Goal: Task Accomplishment & Management: Complete application form

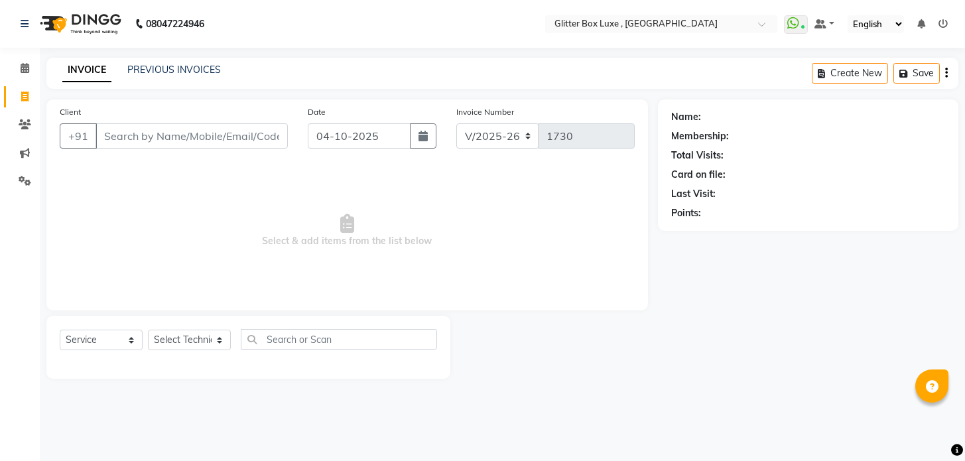
select select "5772"
select select "service"
drag, startPoint x: 233, startPoint y: -53, endPoint x: 18, endPoint y: -53, distance: 214.8
click at [167, 66] on link "PREVIOUS INVOICES" at bounding box center [173, 70] width 93 height 12
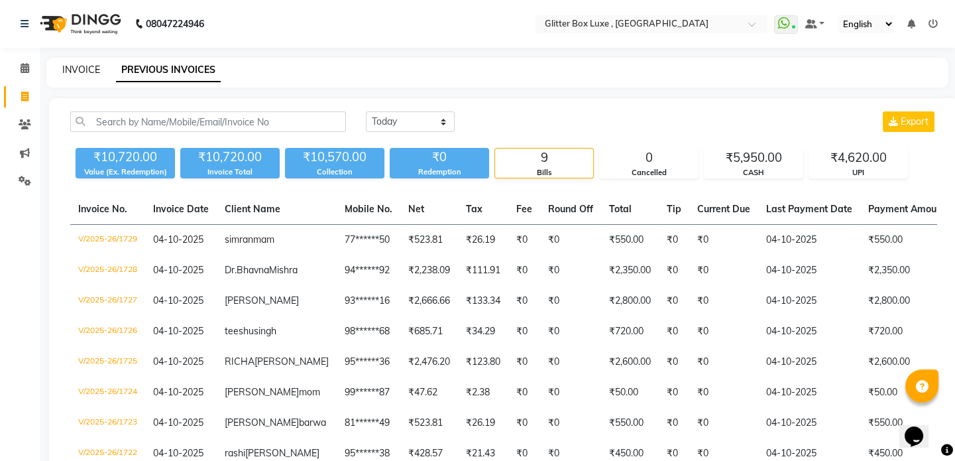
click at [83, 70] on link "INVOICE" at bounding box center [81, 70] width 38 height 12
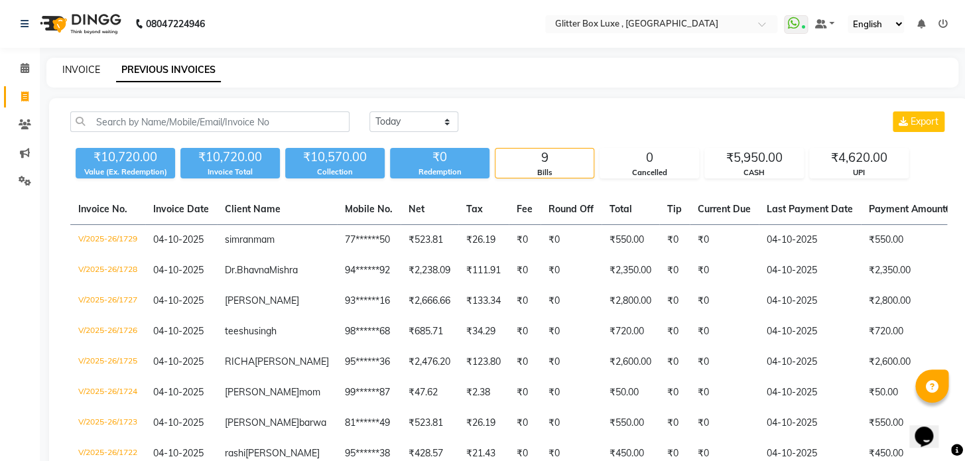
select select "5772"
select select "service"
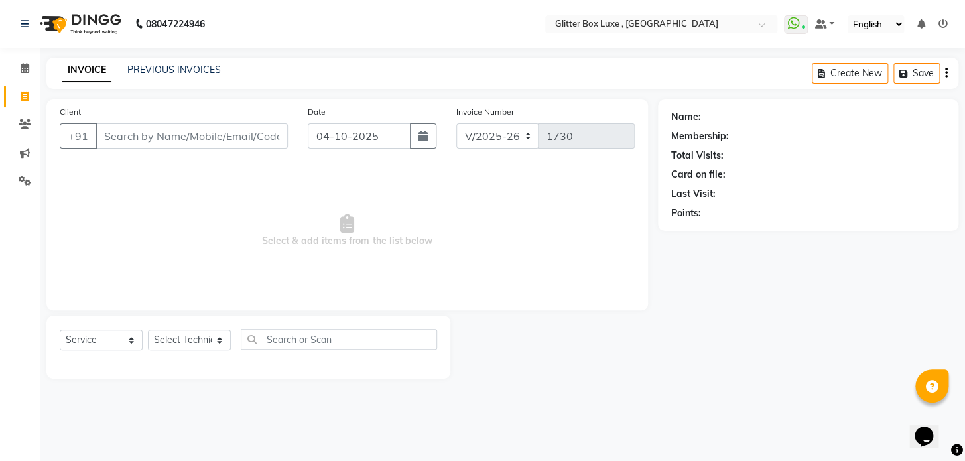
click at [149, 133] on input "Client" at bounding box center [191, 135] width 192 height 25
type input "9752326592"
click at [274, 139] on span "Add Client" at bounding box center [253, 135] width 52 height 13
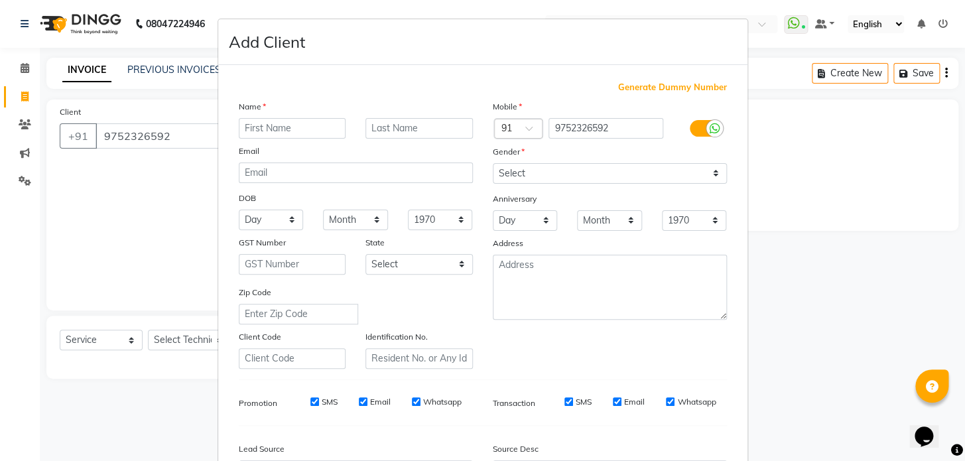
click at [305, 131] on input "text" at bounding box center [292, 128] width 107 height 21
type input "bali"
type input "mem"
click at [502, 170] on select "Select Male Female Other Prefer Not To Say" at bounding box center [610, 173] width 234 height 21
select select "female"
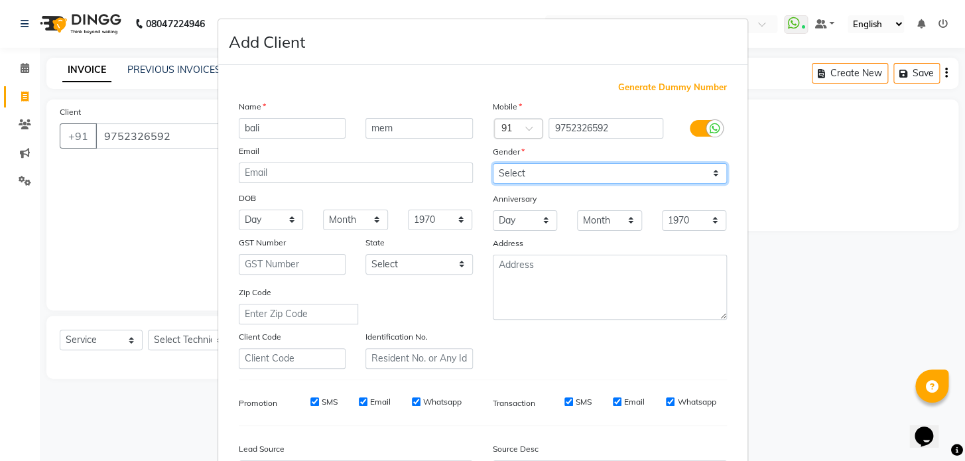
click at [493, 163] on select "Select Male Female Other Prefer Not To Say" at bounding box center [610, 173] width 234 height 21
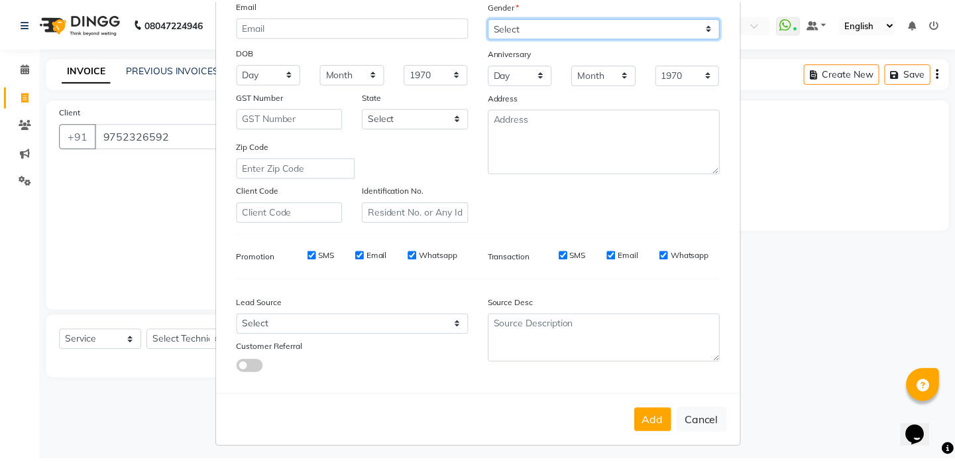
scroll to position [154, 0]
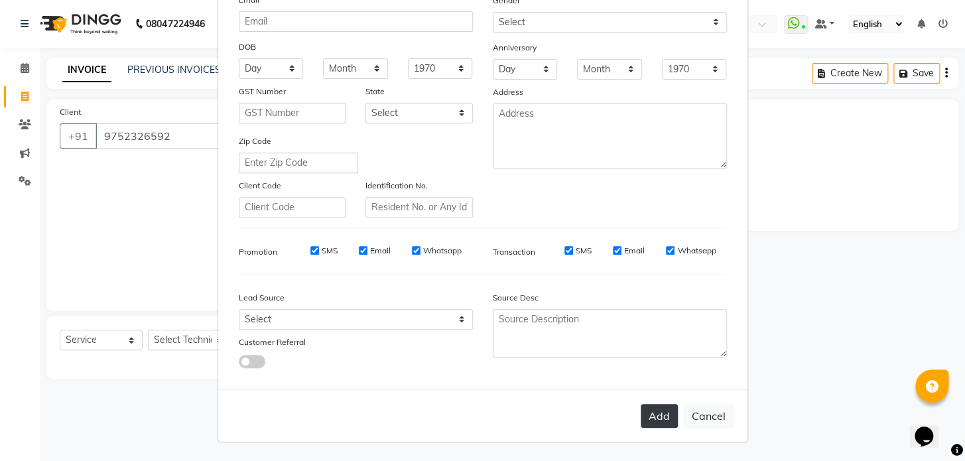
click at [654, 414] on button "Add" at bounding box center [658, 416] width 37 height 24
type input "97******92"
select select
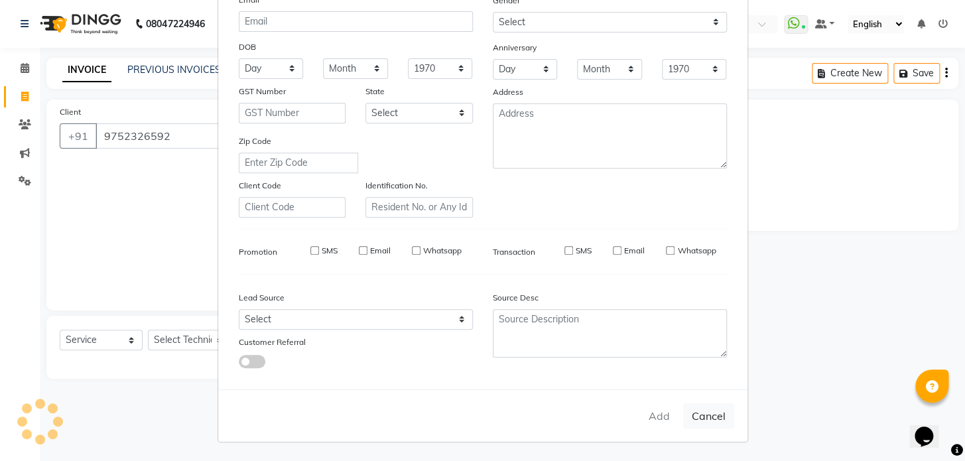
select select
checkbox input "false"
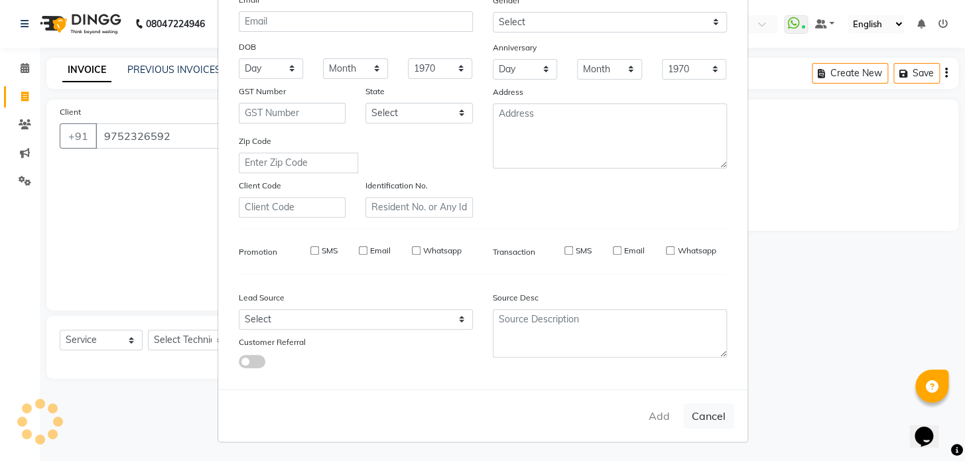
checkbox input "false"
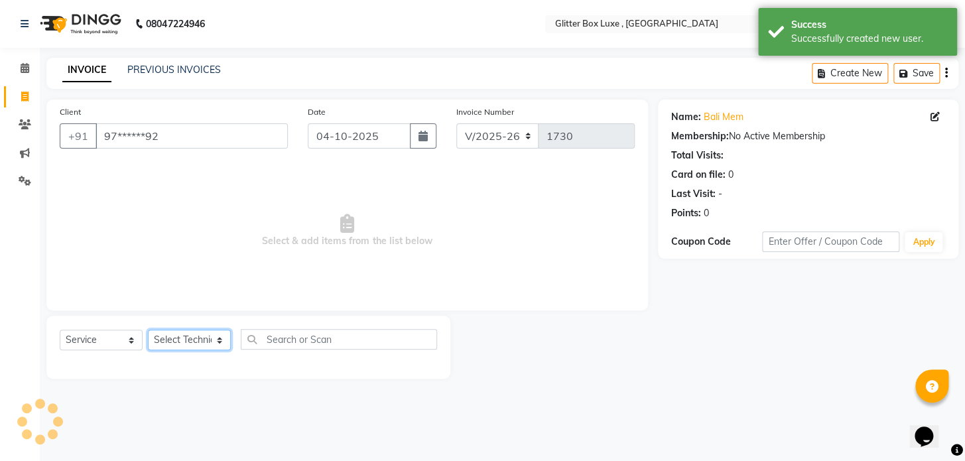
click at [169, 338] on select "Select Technician akash DEV Happy KHUSHBOO SONI MANAGER munazir owner priti Rah…" at bounding box center [189, 339] width 83 height 21
select select "61827"
click at [148, 329] on select "Select Technician akash DEV Happy KHUSHBOO SONI MANAGER munazir owner priti Rah…" at bounding box center [189, 339] width 83 height 21
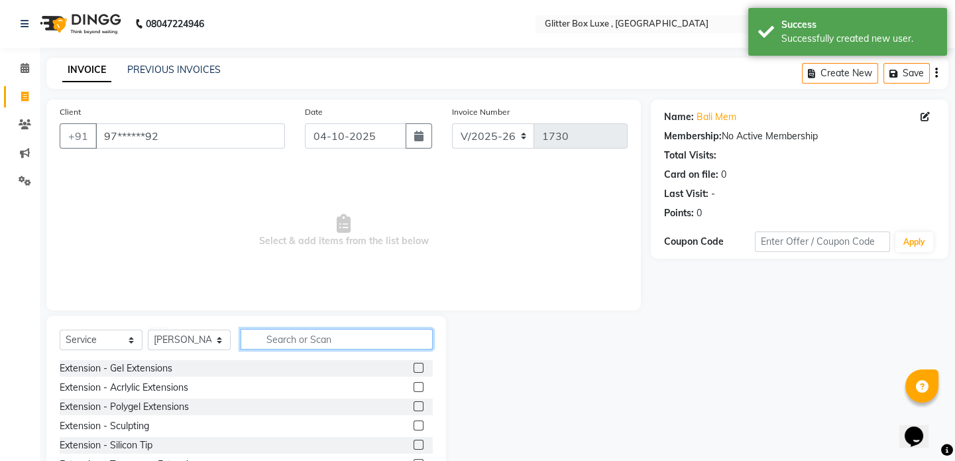
click at [292, 337] on input "text" at bounding box center [337, 339] width 192 height 21
type input "i"
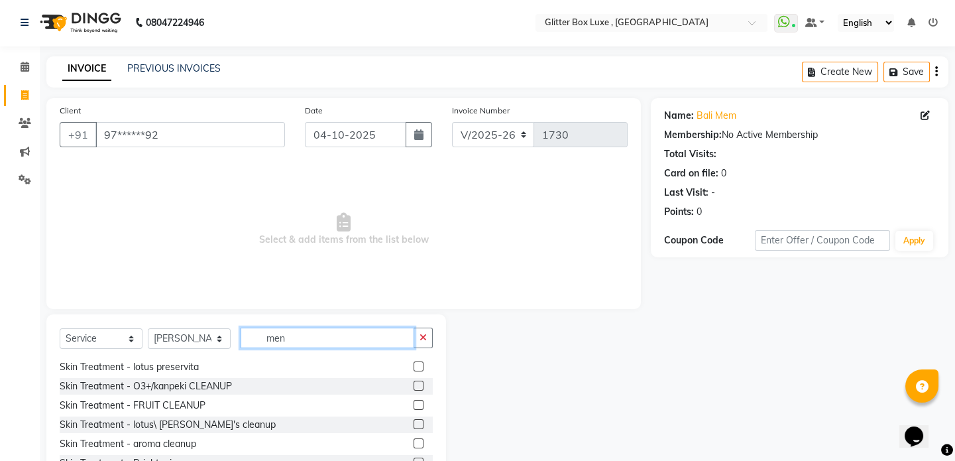
scroll to position [0, 0]
click at [316, 335] on input "men" at bounding box center [328, 339] width 174 height 21
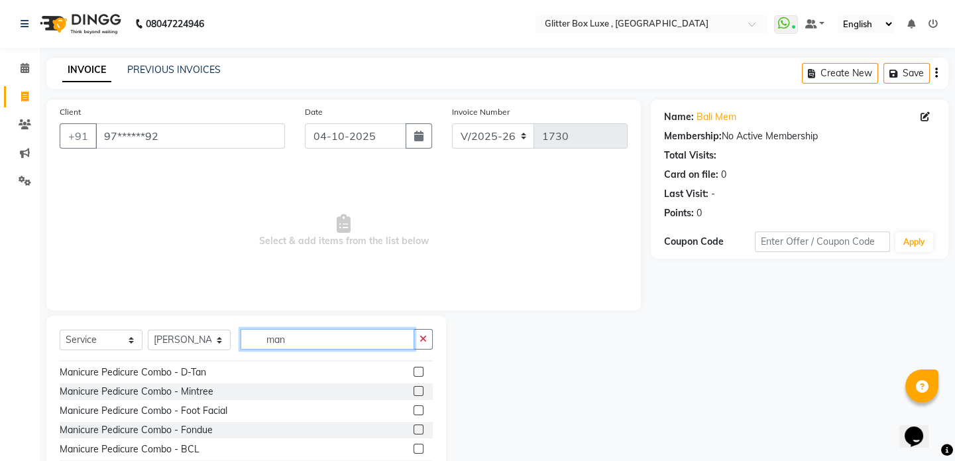
scroll to position [121, 0]
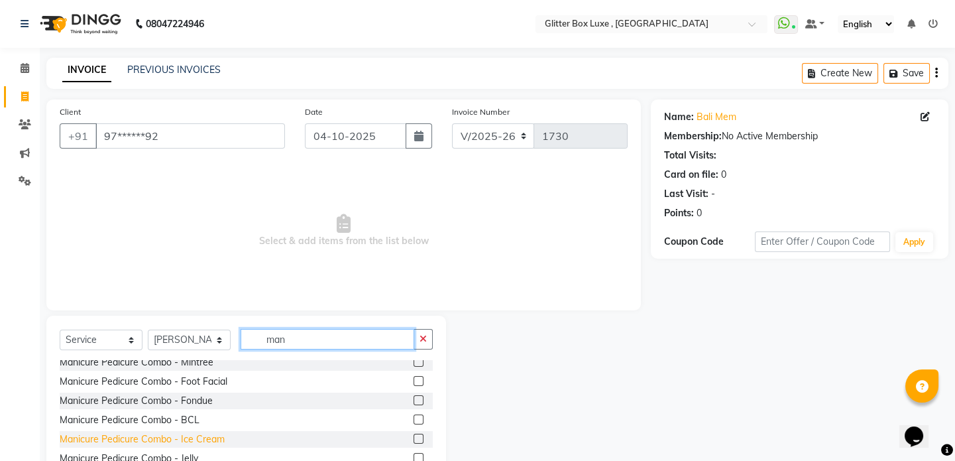
type input "man"
click at [186, 439] on div "Manicure Pedicure Combo - Ice Cream" at bounding box center [142, 439] width 165 height 14
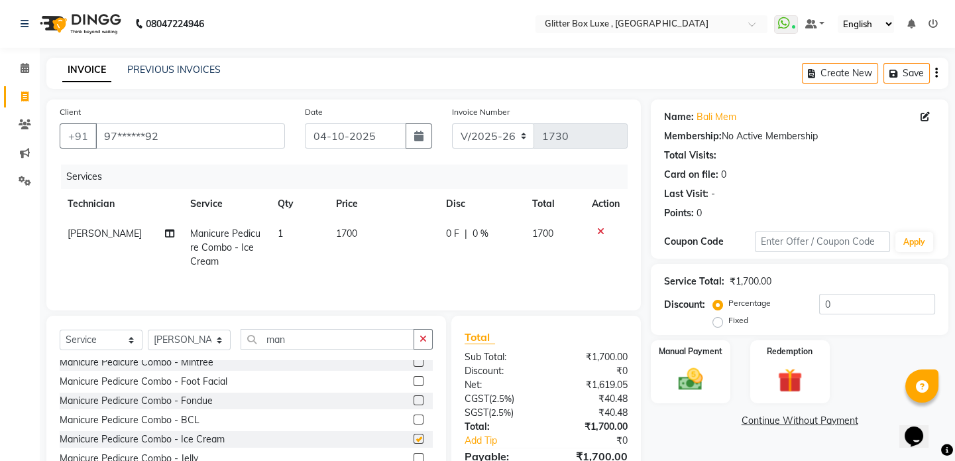
checkbox input "false"
click at [335, 333] on input "man" at bounding box center [328, 339] width 174 height 21
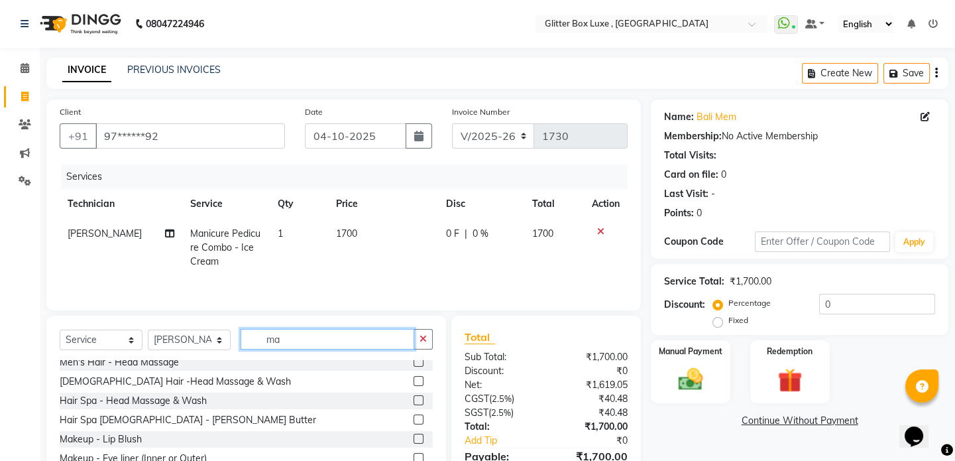
type input "m"
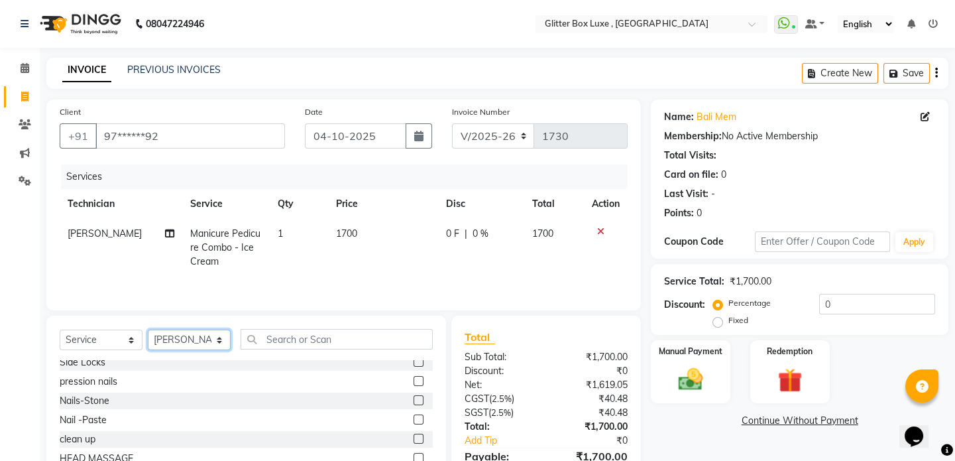
click at [190, 339] on select "Select Technician akash DEV Happy KHUSHBOO SONI MANAGER munazir owner priti Rah…" at bounding box center [189, 339] width 83 height 21
select select "52614"
click at [148, 329] on select "Select Technician akash DEV Happy KHUSHBOO SONI MANAGER munazir owner priti Rah…" at bounding box center [189, 339] width 83 height 21
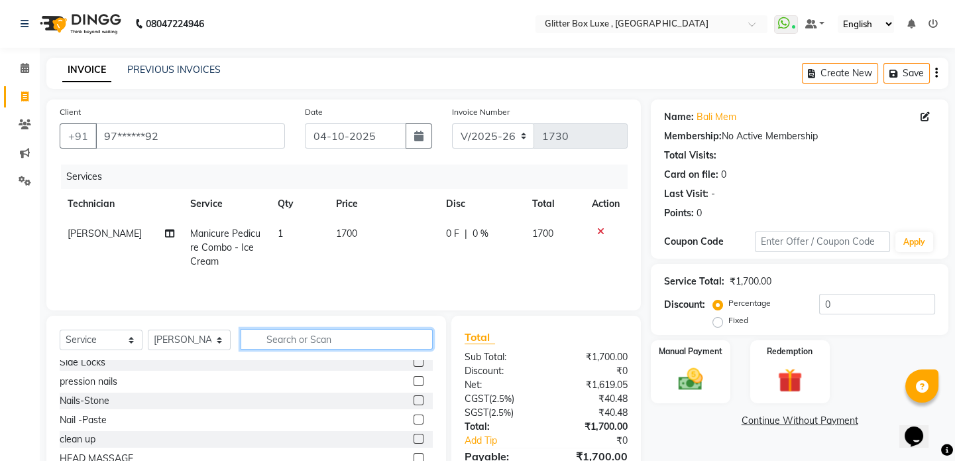
click at [308, 339] on input "text" at bounding box center [337, 339] width 192 height 21
type input "a"
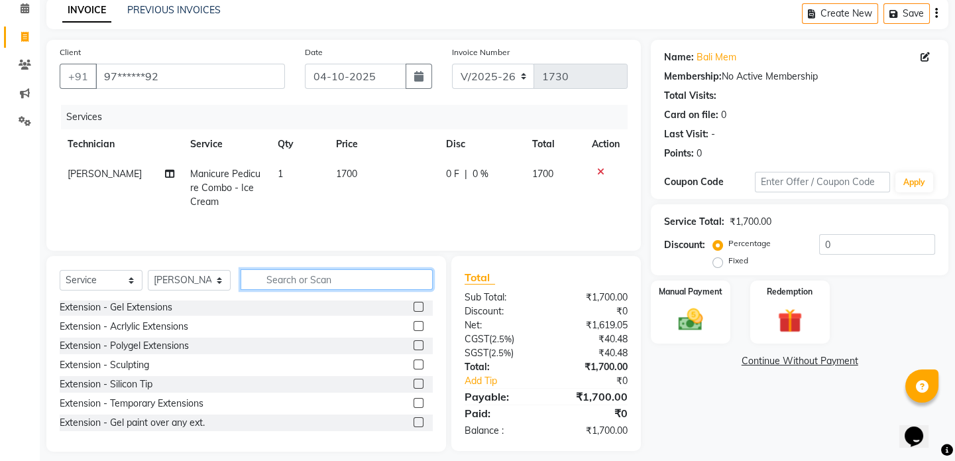
scroll to position [0, 0]
click at [146, 325] on div "Extension - Acrlylic Extensions" at bounding box center [124, 328] width 129 height 14
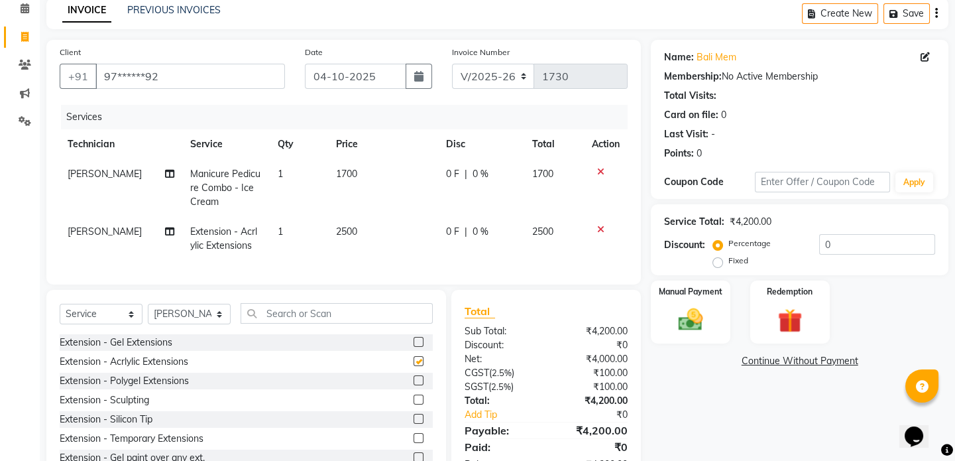
checkbox input "false"
click at [448, 229] on span "0 F" at bounding box center [452, 232] width 13 height 14
select select "52614"
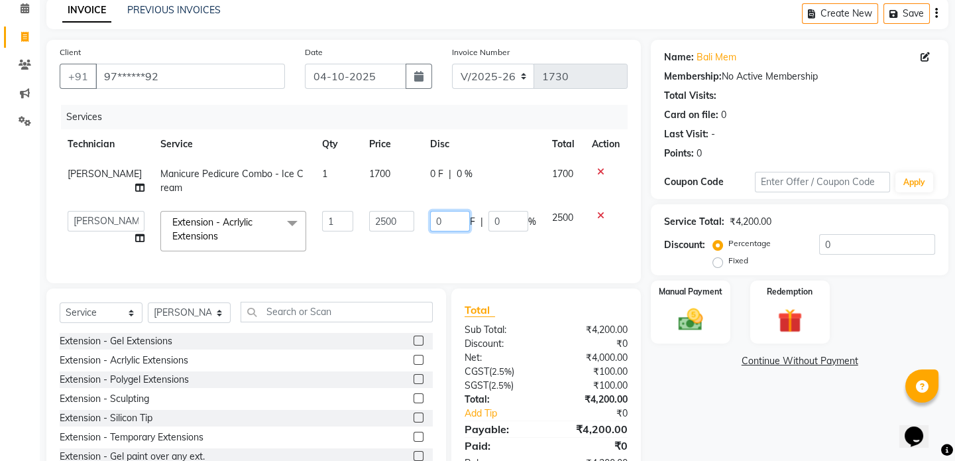
click at [450, 227] on input "0" at bounding box center [450, 221] width 40 height 21
type input "1000"
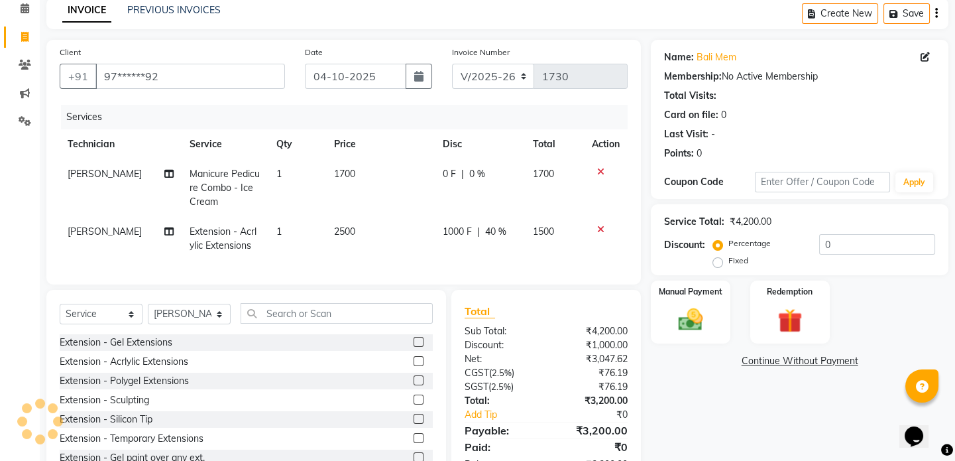
click at [464, 248] on td "1000 F | 40 %" at bounding box center [480, 239] width 90 height 44
select select "52614"
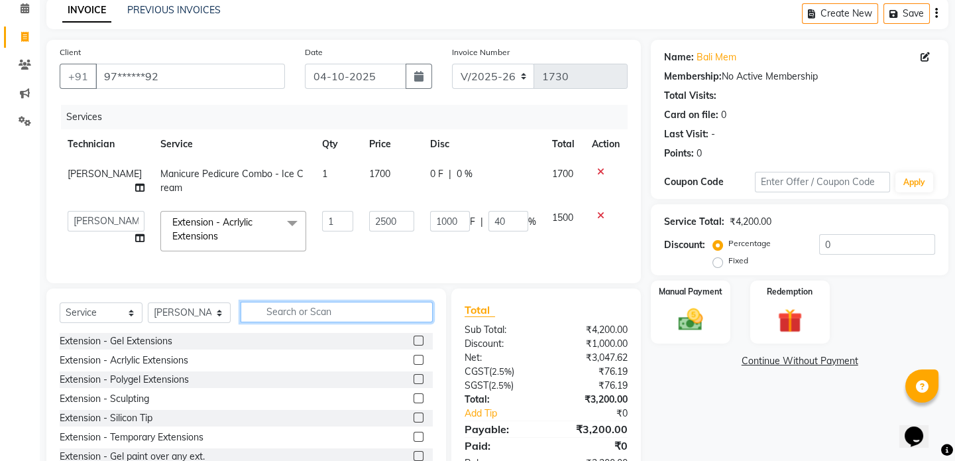
click at [292, 322] on input "text" at bounding box center [337, 312] width 192 height 21
click at [345, 249] on td "1" at bounding box center [337, 231] width 47 height 56
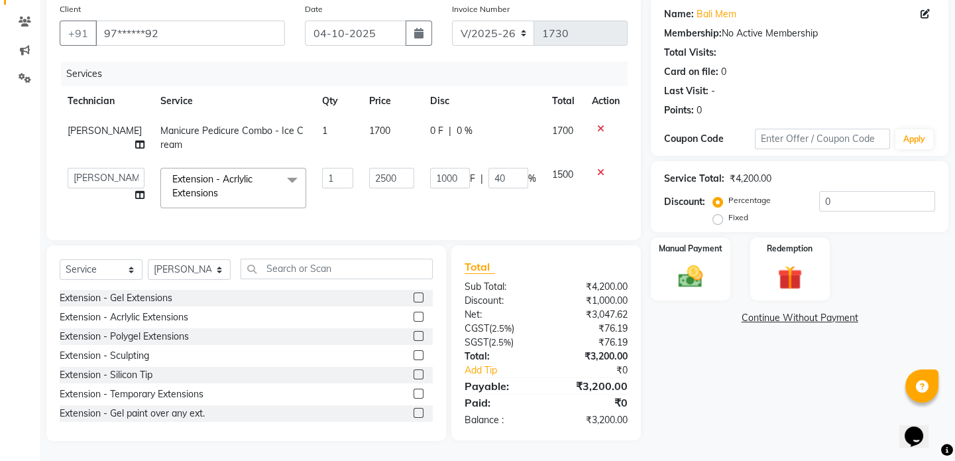
scroll to position [111, 0]
click at [270, 272] on input "text" at bounding box center [337, 269] width 192 height 21
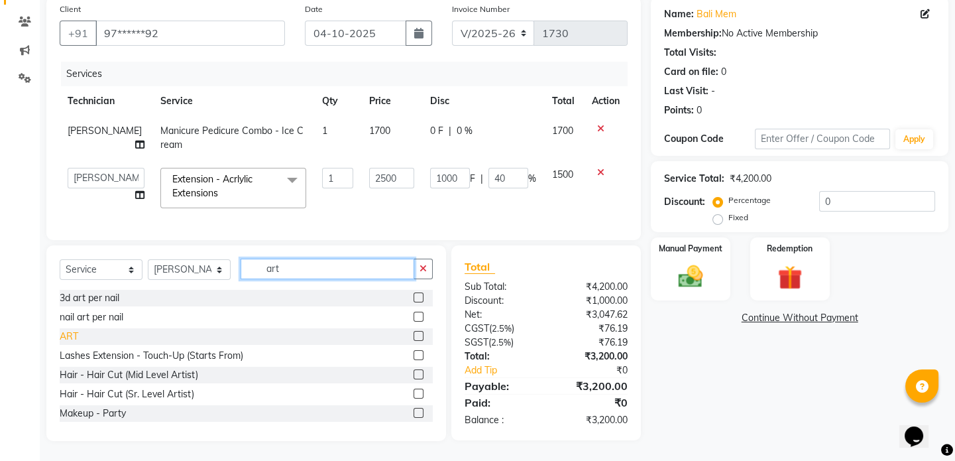
type input "art"
click at [72, 335] on div "ART" at bounding box center [69, 336] width 19 height 14
checkbox input "false"
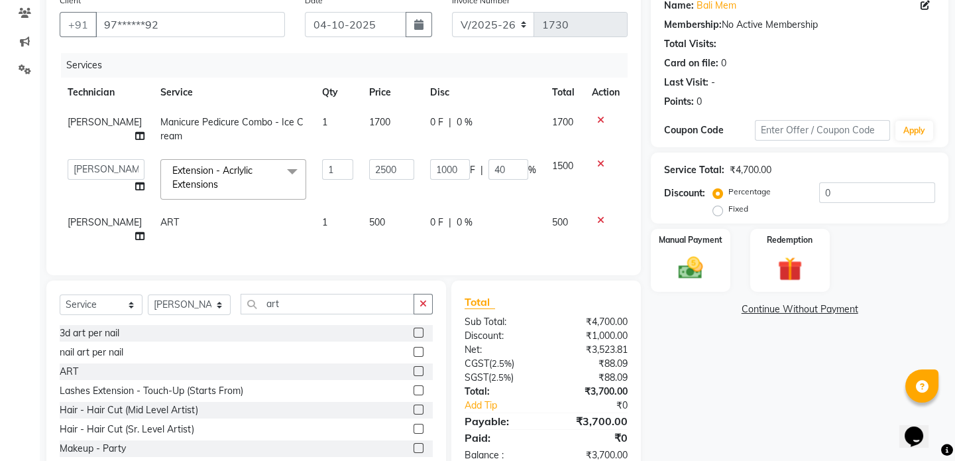
click at [378, 208] on td "500" at bounding box center [391, 230] width 60 height 44
select select "52614"
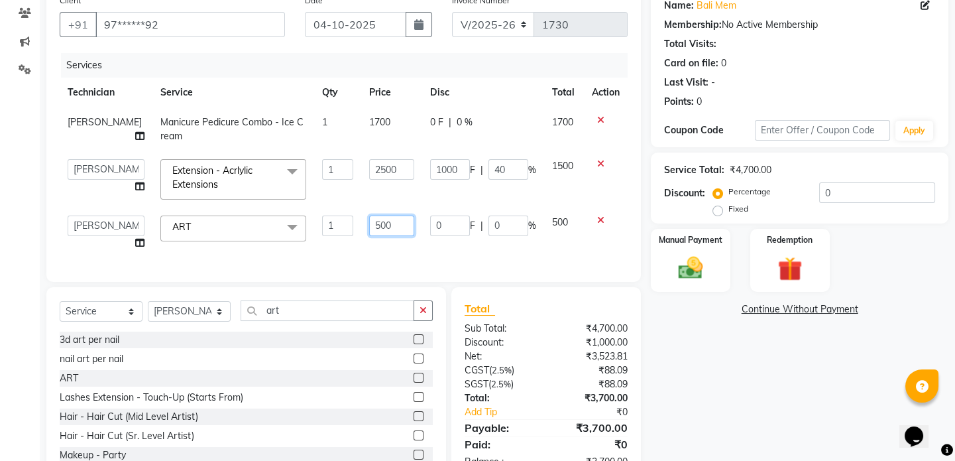
click at [391, 221] on input "500" at bounding box center [391, 225] width 44 height 21
type input "5"
type input "800"
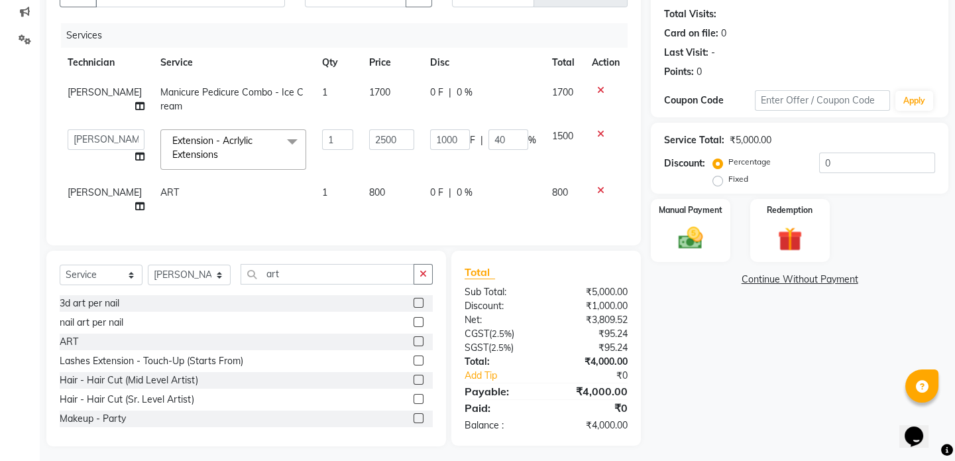
click at [442, 203] on td "0 F | 0 %" at bounding box center [483, 200] width 122 height 44
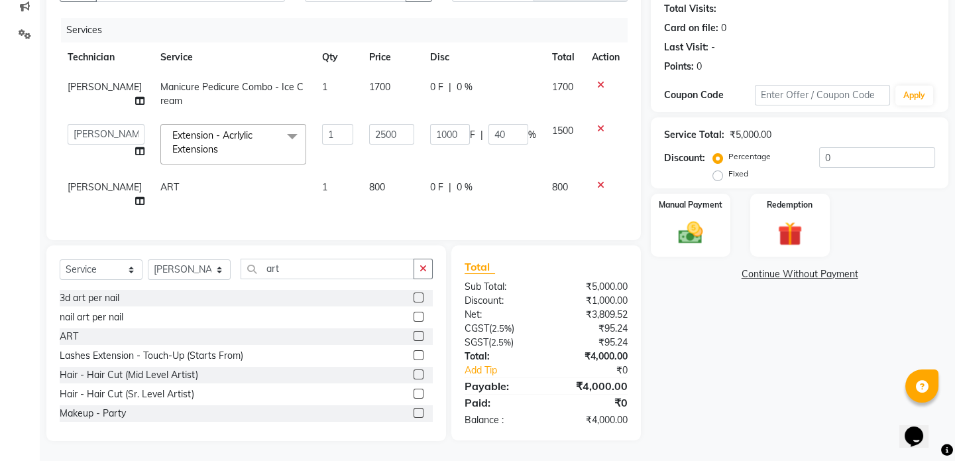
select select "52614"
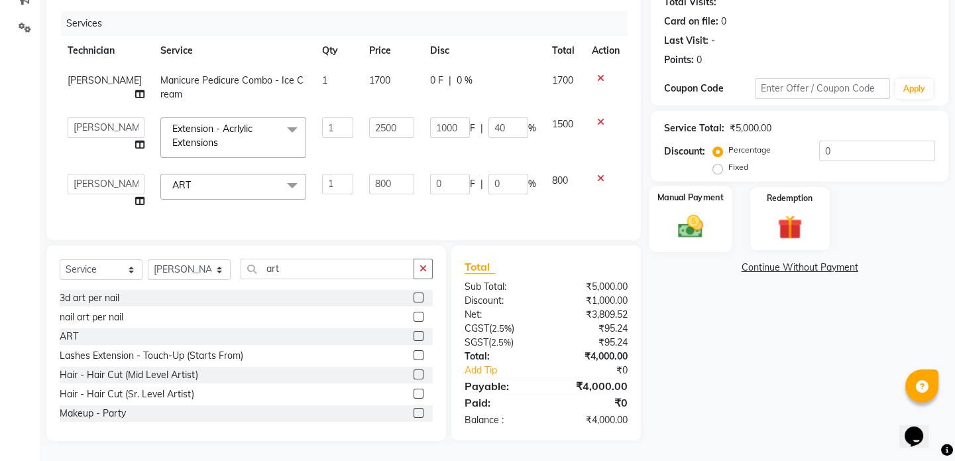
click at [688, 211] on img at bounding box center [690, 225] width 41 height 29
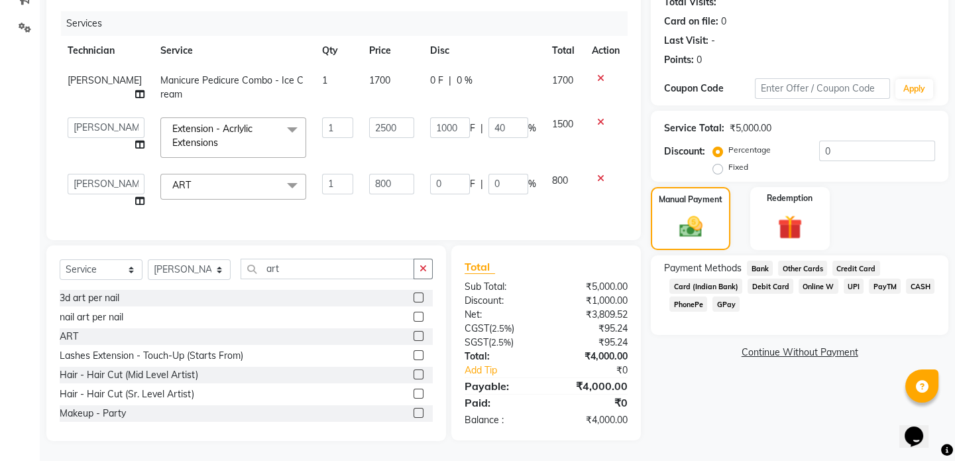
click at [922, 278] on span "CASH" at bounding box center [920, 285] width 29 height 15
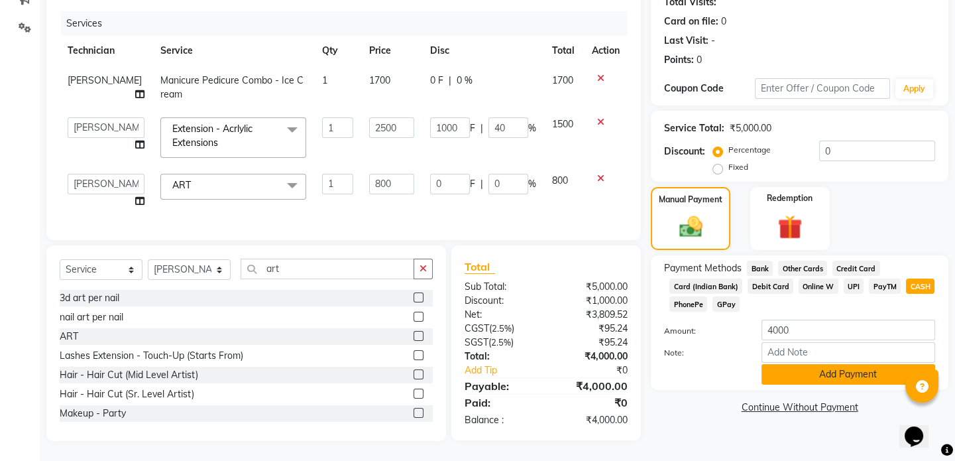
click at [859, 369] on button "Add Payment" at bounding box center [849, 374] width 174 height 21
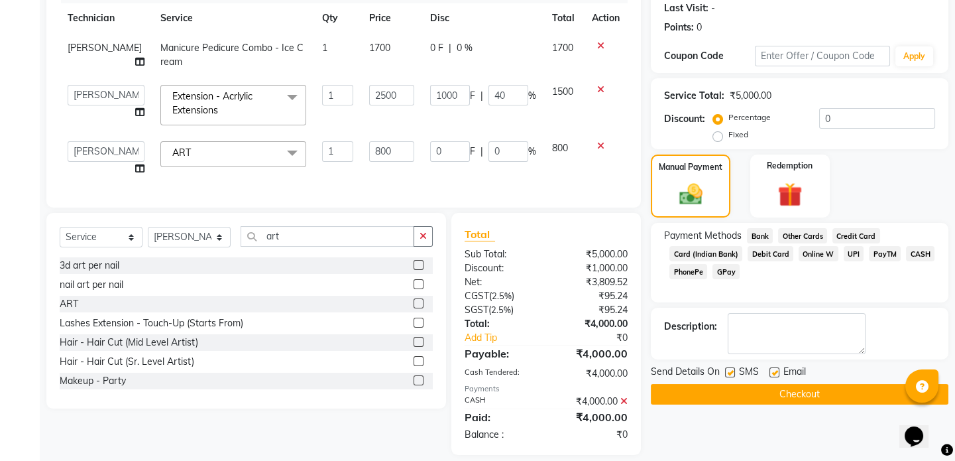
scroll to position [208, 0]
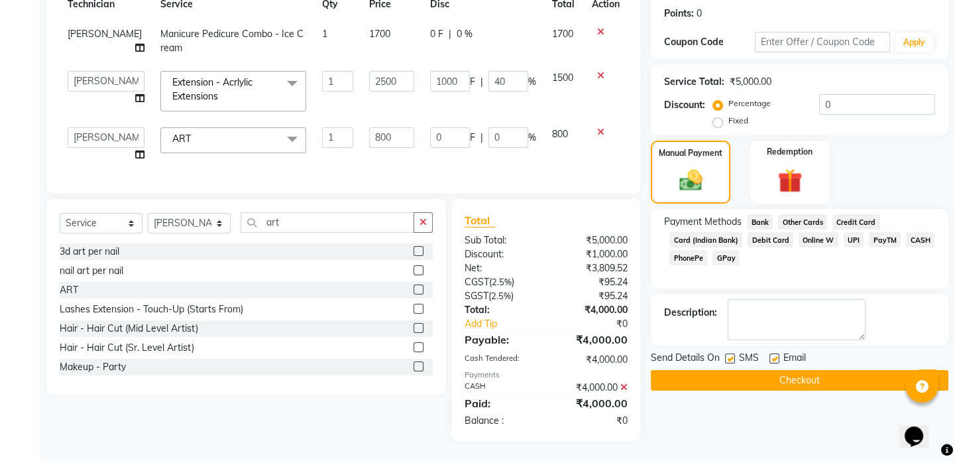
click at [842, 370] on button "Checkout" at bounding box center [800, 380] width 298 height 21
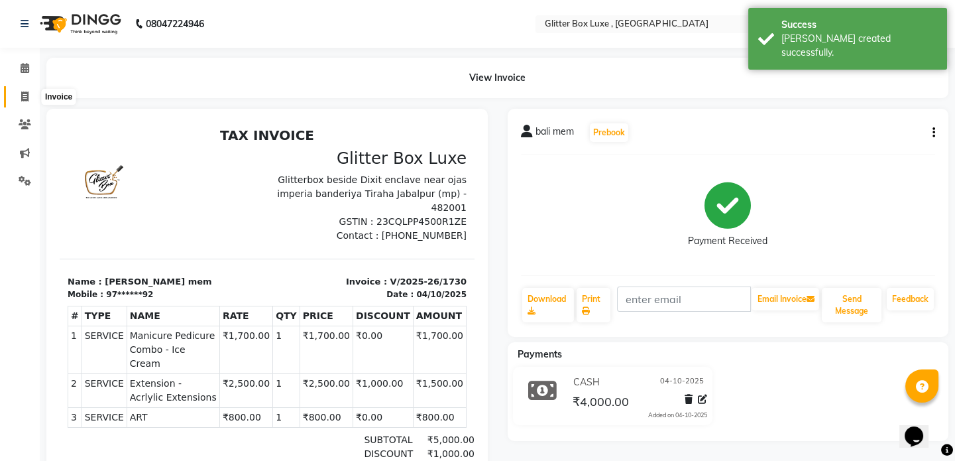
click at [23, 95] on icon at bounding box center [24, 96] width 7 height 10
select select "service"
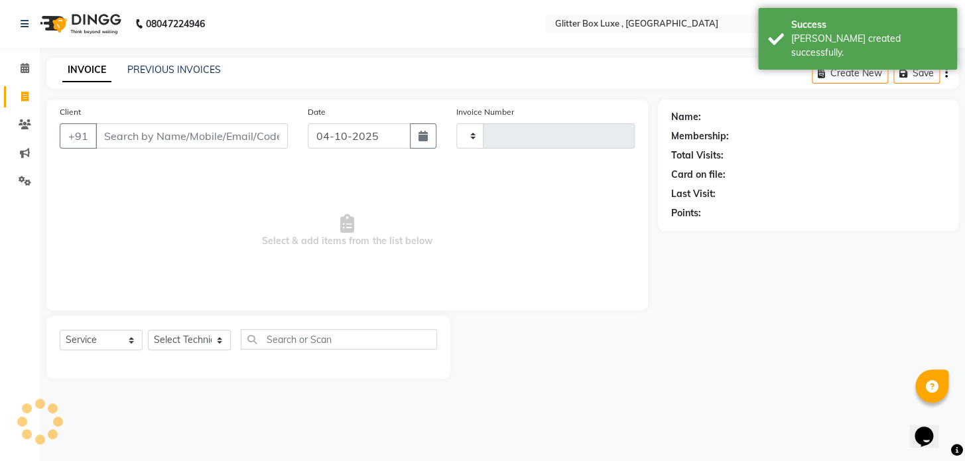
type input "1731"
select select "5772"
click at [163, 65] on link "PREVIOUS INVOICES" at bounding box center [173, 70] width 93 height 12
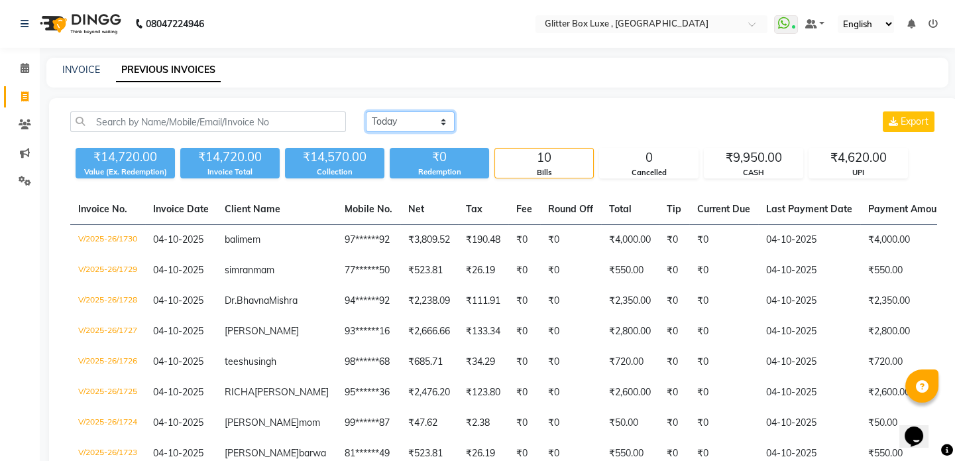
click at [388, 125] on select "Today Yesterday Custom Range" at bounding box center [410, 121] width 89 height 21
select select "yesterday"
click at [366, 111] on select "Today Yesterday Custom Range" at bounding box center [410, 121] width 89 height 21
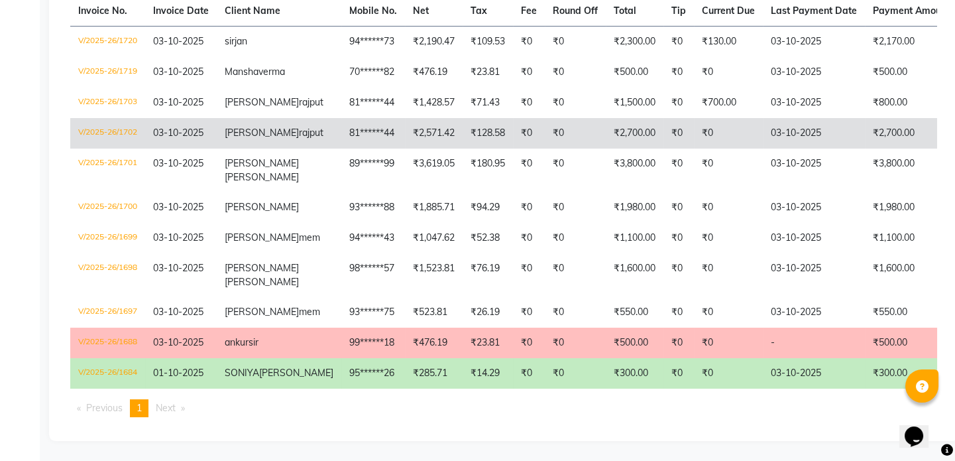
scroll to position [261, 0]
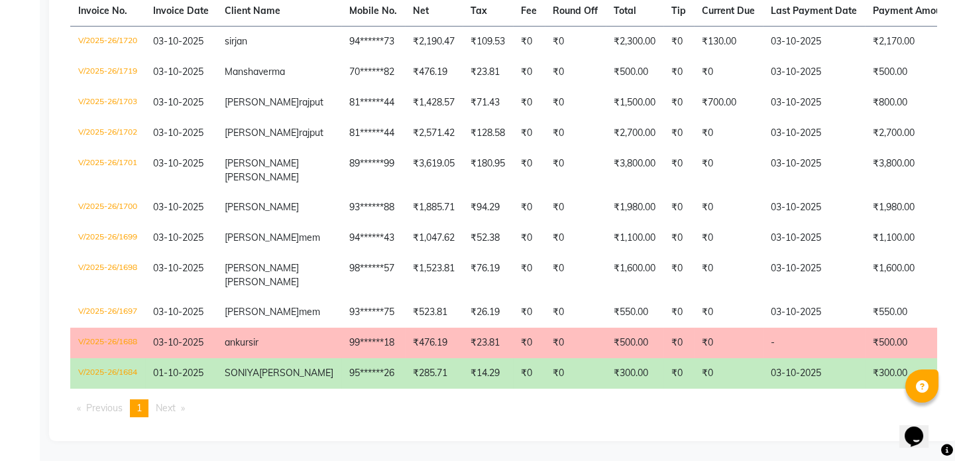
click at [513, 328] on td "₹0" at bounding box center [529, 343] width 32 height 30
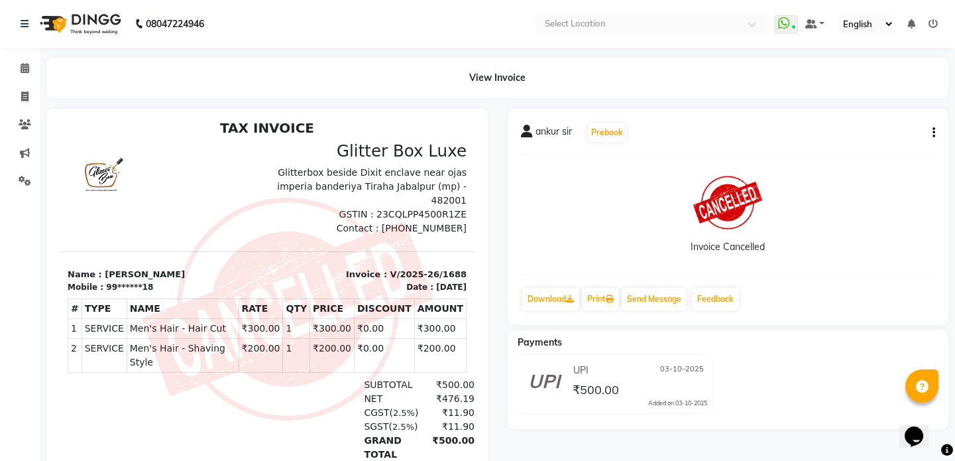
scroll to position [10, 0]
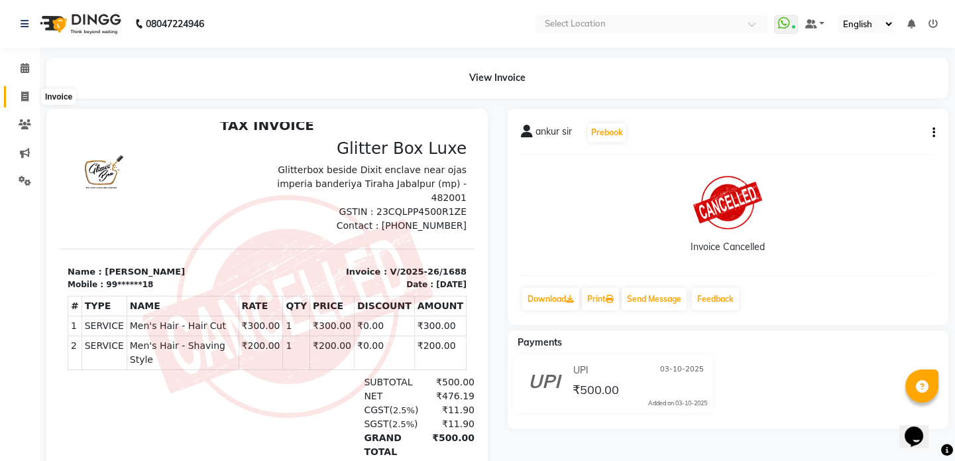
drag, startPoint x: 27, startPoint y: 96, endPoint x: 48, endPoint y: 96, distance: 21.2
click at [27, 96] on icon at bounding box center [24, 96] width 7 height 10
select select "5772"
select select "service"
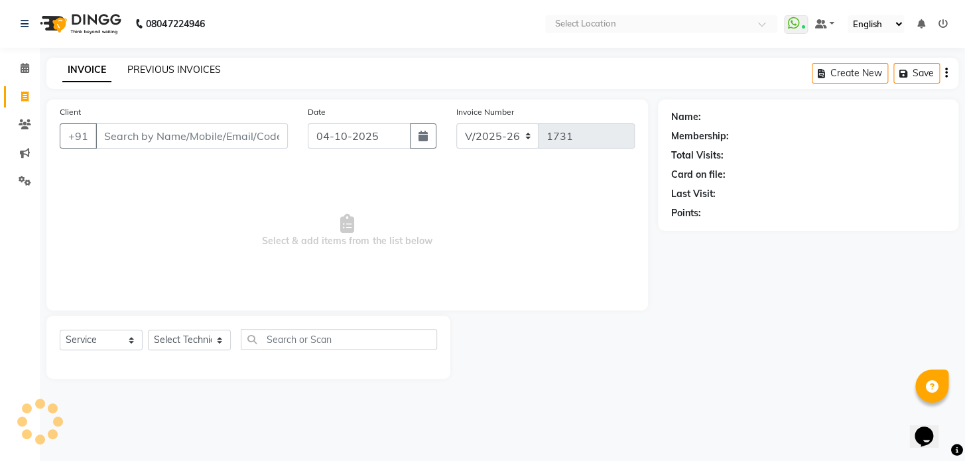
click at [165, 66] on link "PREVIOUS INVOICES" at bounding box center [173, 70] width 93 height 12
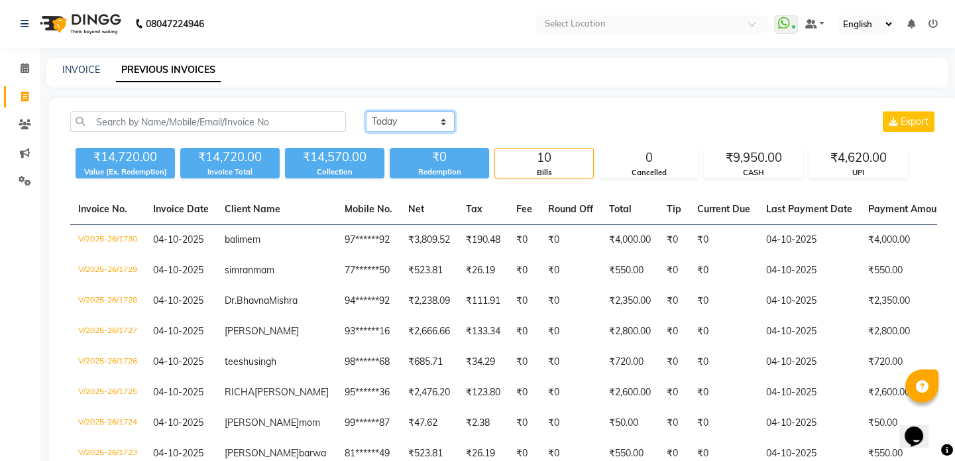
click at [414, 123] on select "Today Yesterday Custom Range" at bounding box center [410, 121] width 89 height 21
select select "yesterday"
click at [366, 111] on select "Today Yesterday Custom Range" at bounding box center [410, 121] width 89 height 21
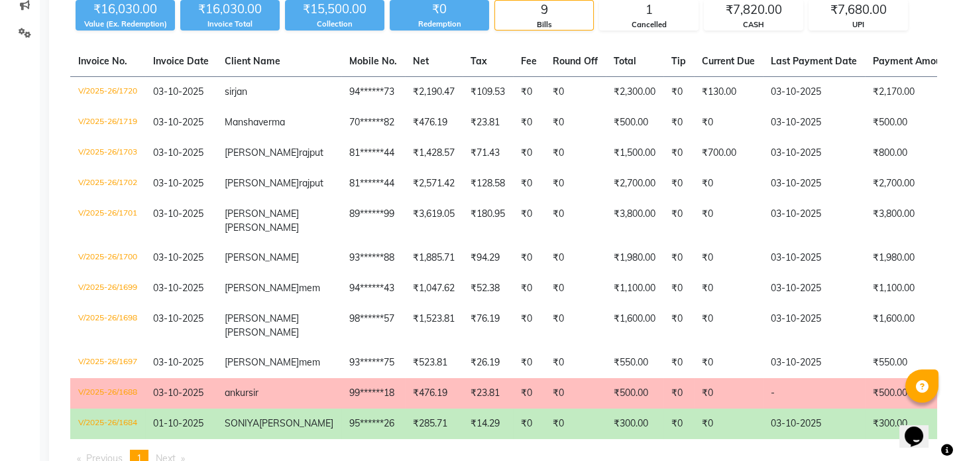
scroll to position [120, 0]
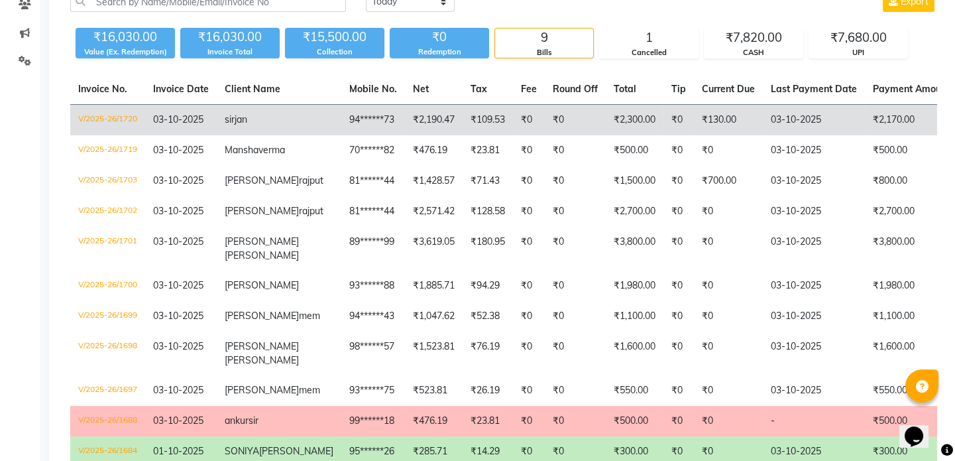
click at [694, 124] on td "₹130.00" at bounding box center [728, 120] width 69 height 31
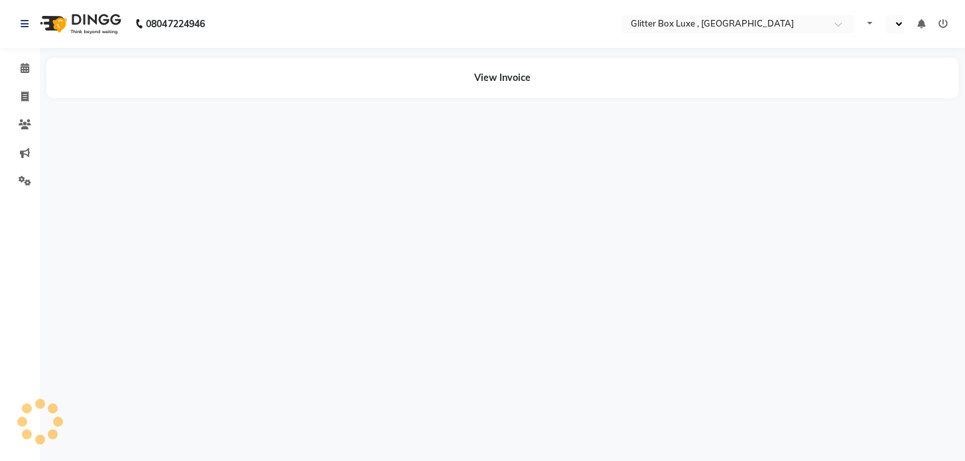
select select "en"
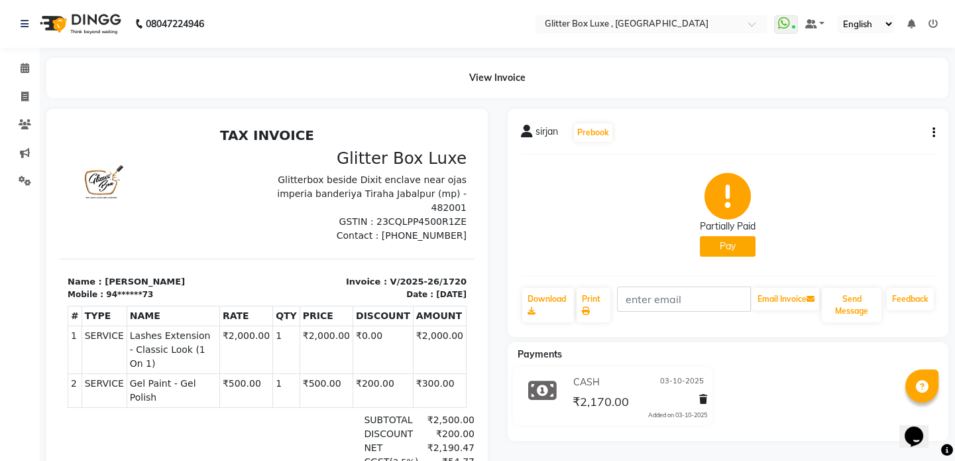
click at [740, 247] on button "Pay" at bounding box center [728, 246] width 56 height 21
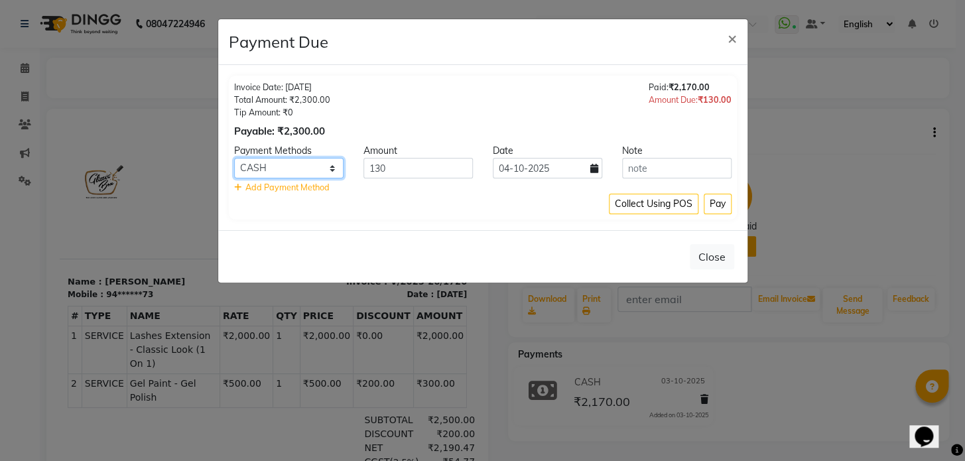
click at [294, 172] on select "Bank Other Cards Credit Card Card (Indian Bank) Debit Card Online W UPI PayTM C…" at bounding box center [288, 168] width 109 height 21
select select "8"
click at [234, 158] on select "Bank Other Cards Credit Card Card (Indian Bank) Debit Card Online W UPI PayTM C…" at bounding box center [288, 168] width 109 height 21
click at [717, 207] on button "Pay" at bounding box center [717, 204] width 28 height 21
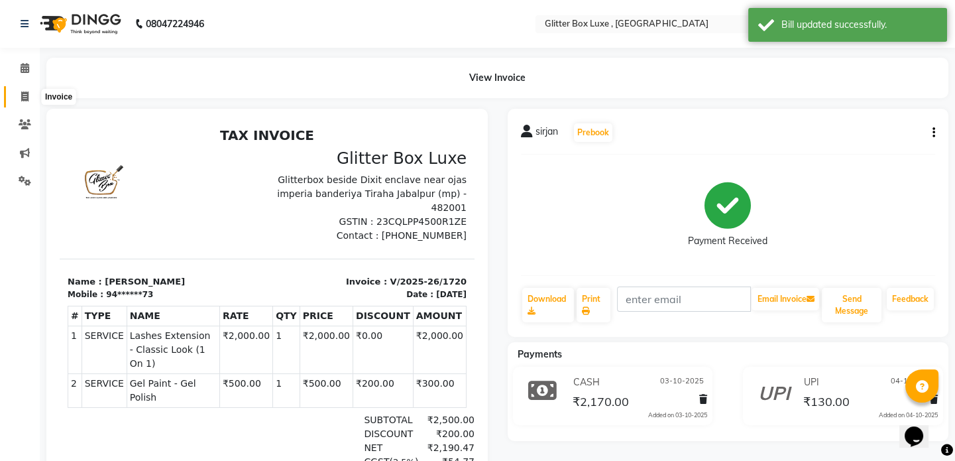
click at [25, 93] on icon at bounding box center [24, 96] width 7 height 10
select select "service"
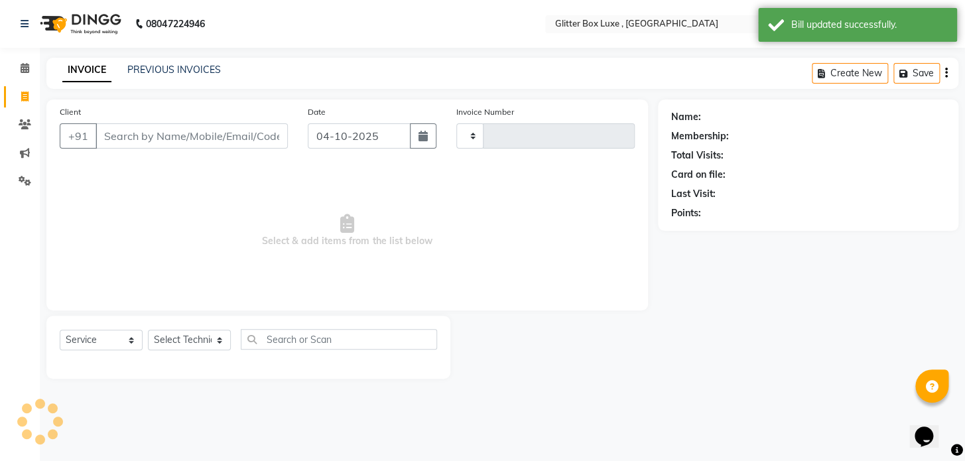
type input "1731"
select select "5772"
click at [181, 72] on link "PREVIOUS INVOICES" at bounding box center [173, 70] width 93 height 12
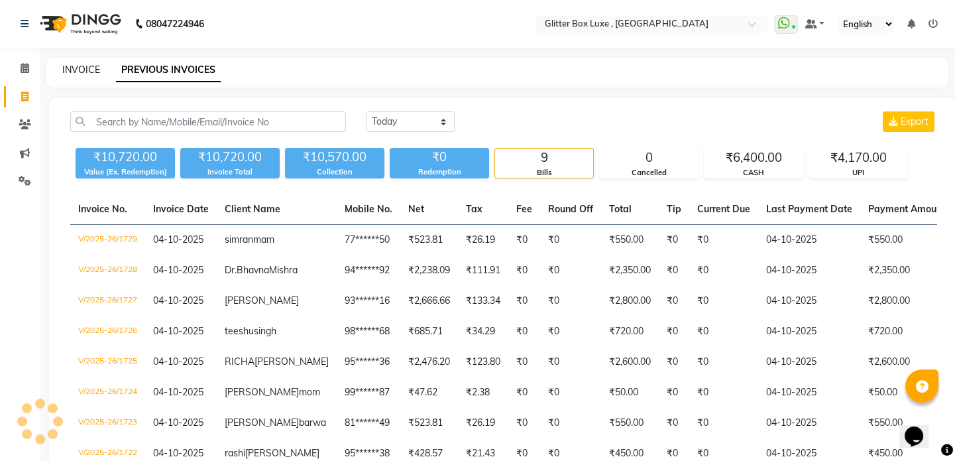
click at [70, 70] on link "INVOICE" at bounding box center [81, 70] width 38 height 12
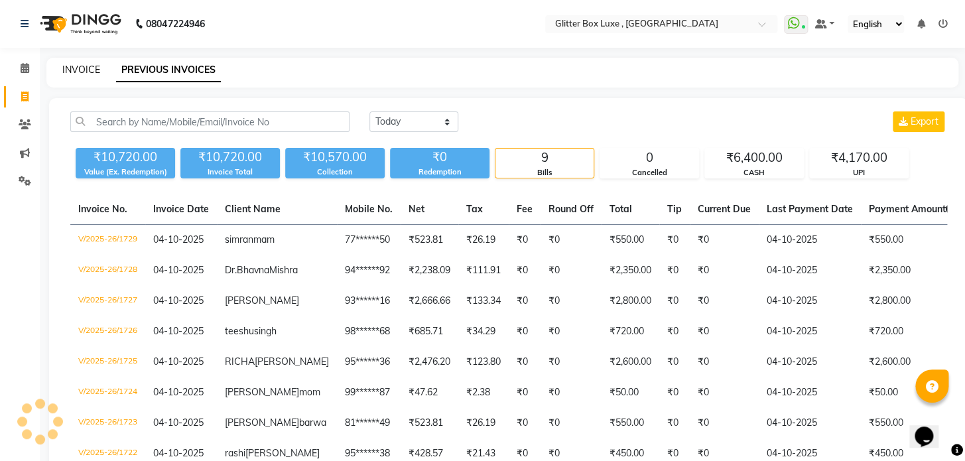
select select "5772"
select select "service"
